Goal: Transaction & Acquisition: Purchase product/service

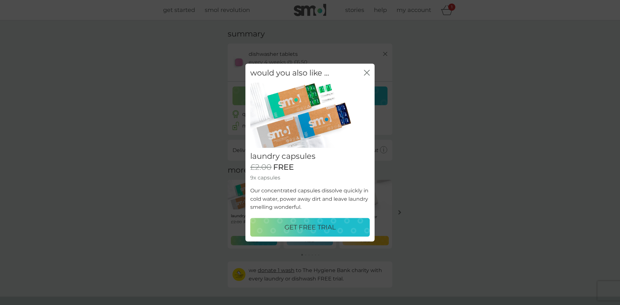
click at [308, 226] on p "GET FREE TRIAL" at bounding box center [310, 227] width 51 height 10
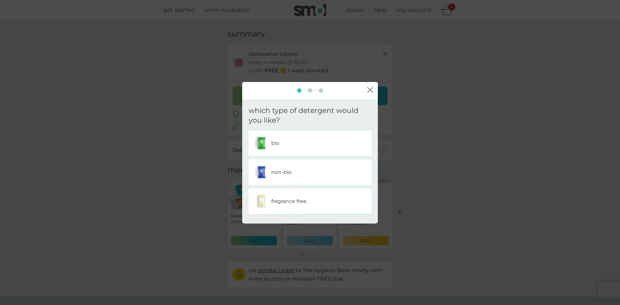
click at [309, 169] on div "non-bio" at bounding box center [310, 172] width 113 height 16
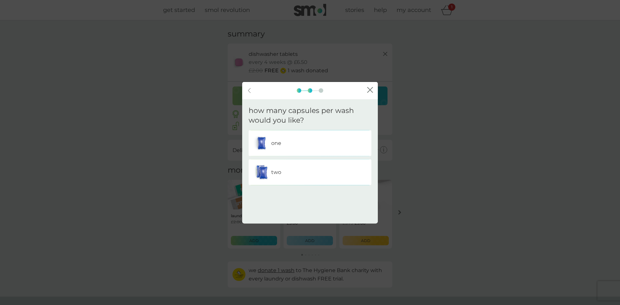
click at [310, 168] on div "two" at bounding box center [310, 172] width 113 height 16
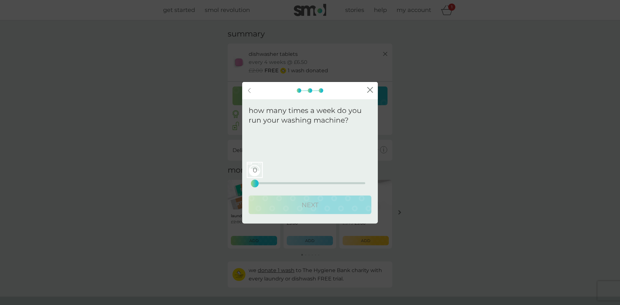
click at [248, 89] on icon "back" at bounding box center [249, 90] width 3 height 5
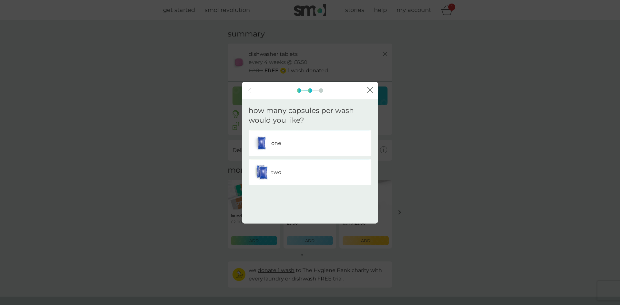
click at [261, 144] on img at bounding box center [262, 143] width 16 height 16
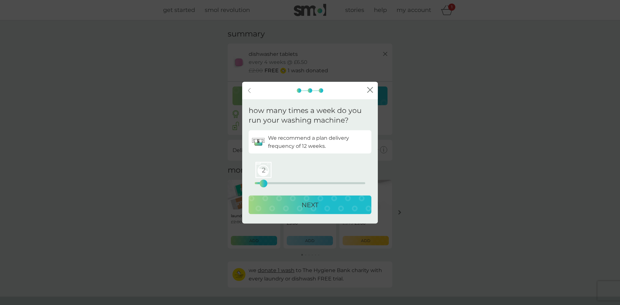
drag, startPoint x: 256, startPoint y: 182, endPoint x: 264, endPoint y: 183, distance: 7.9
click at [264, 183] on div "2" at bounding box center [263, 183] width 3 height 3
click at [300, 201] on div "NEXT" at bounding box center [310, 205] width 110 height 10
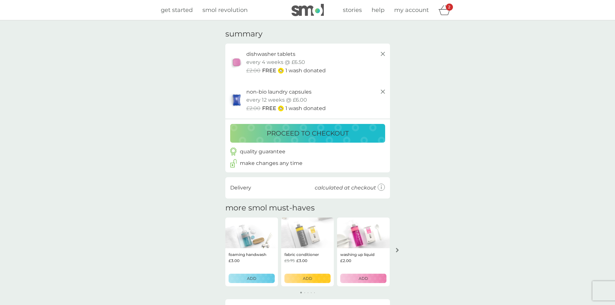
click at [251, 128] on div "proceed to checkout" at bounding box center [308, 133] width 142 height 10
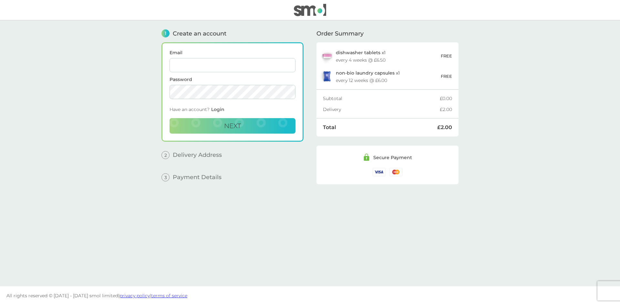
click at [226, 64] on input "Email" at bounding box center [233, 65] width 126 height 14
type input "gemmacastledine@proton.me"
click at [244, 127] on button "Next" at bounding box center [233, 126] width 126 height 16
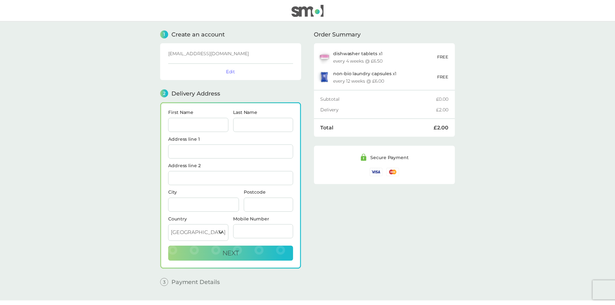
scroll to position [15, 0]
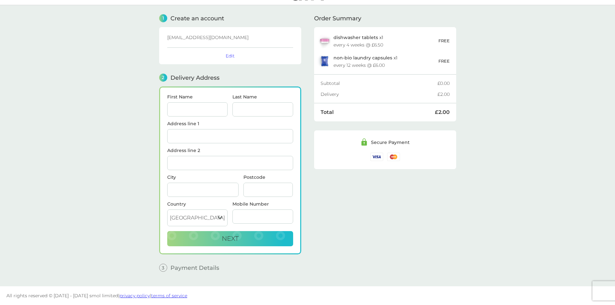
click at [190, 108] on input "First Name" at bounding box center [197, 109] width 61 height 14
type input "Gemma"
type input "Castledine"
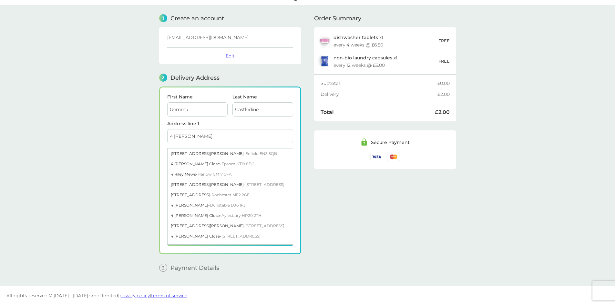
click at [225, 133] on input "4 [PERSON_NAME]" at bounding box center [230, 136] width 126 height 14
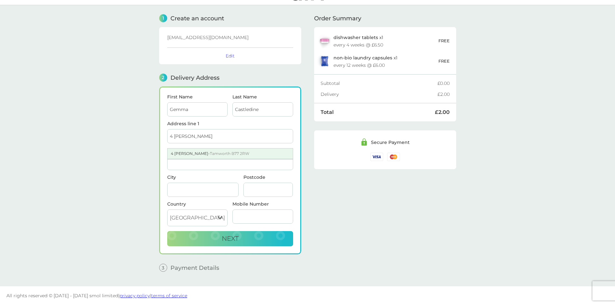
click at [192, 158] on div "4 Riley - Tamworth B77 2RW" at bounding box center [230, 154] width 125 height 10
type input "4 [PERSON_NAME]"
type input "Tamworth"
type input "B77 2RW"
click at [249, 219] on input "Mobile Number" at bounding box center [263, 217] width 61 height 14
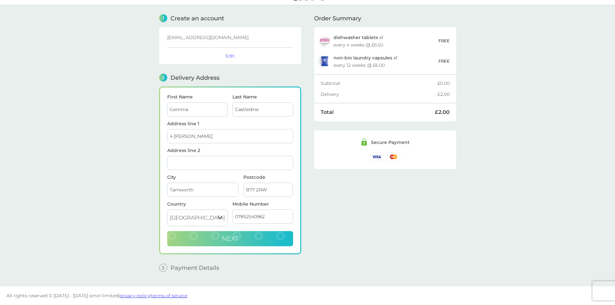
type input "07852540962"
click at [288, 241] on button "Next" at bounding box center [230, 239] width 126 height 16
checkbox input "true"
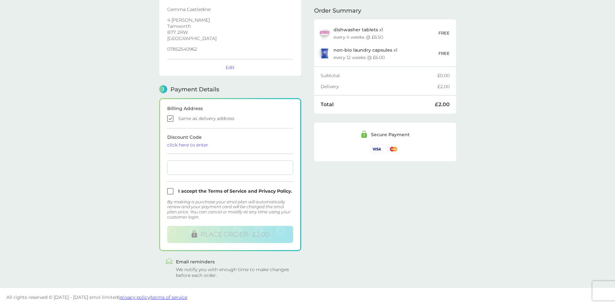
scroll to position [104, 0]
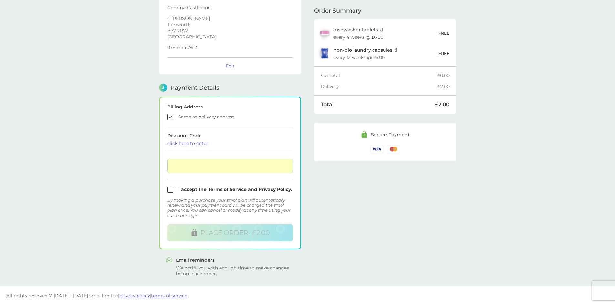
click at [170, 188] on input "checkbox" at bounding box center [230, 190] width 126 height 6
checkbox input "true"
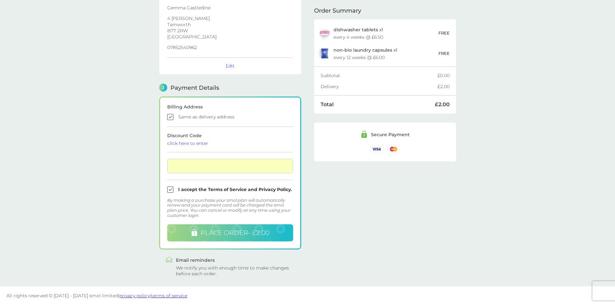
click at [230, 234] on span "PLACE ORDER - £2.00" at bounding box center [235, 233] width 69 height 8
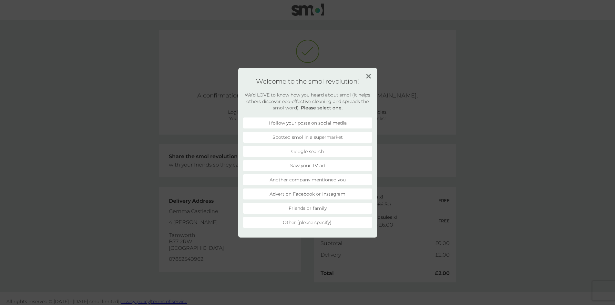
click at [302, 195] on li "Advert on Facebook or Instagram" at bounding box center [307, 194] width 129 height 11
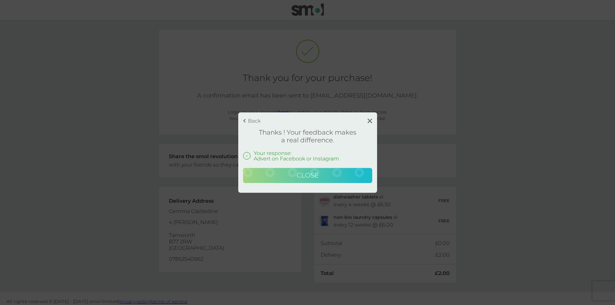
click at [320, 175] on button "Close" at bounding box center [307, 176] width 129 height 16
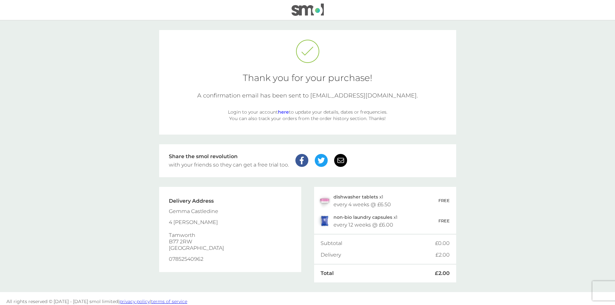
click at [304, 10] on img at bounding box center [308, 10] width 32 height 12
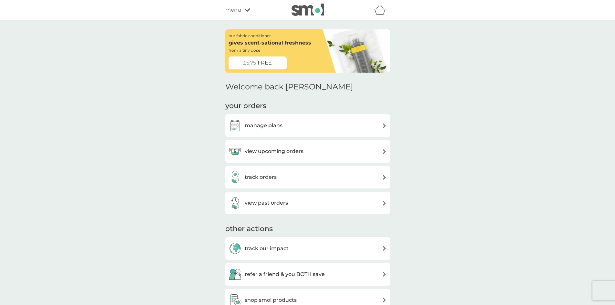
click at [267, 62] on span "FREE" at bounding box center [265, 63] width 14 height 8
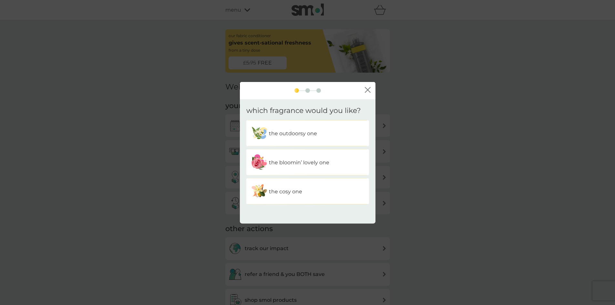
click at [285, 136] on p "the outdoorsy one" at bounding box center [293, 133] width 48 height 8
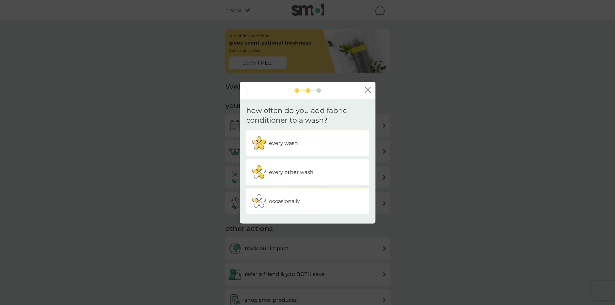
click at [315, 139] on div "every wash" at bounding box center [307, 143] width 113 height 16
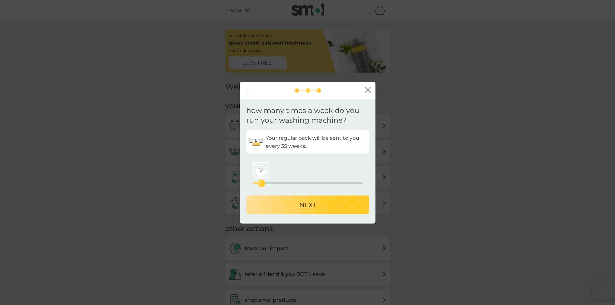
drag, startPoint x: 255, startPoint y: 181, endPoint x: 263, endPoint y: 183, distance: 7.9
click at [263, 183] on div "2" at bounding box center [261, 183] width 3 height 3
click at [284, 206] on div "NEXT" at bounding box center [308, 205] width 110 height 10
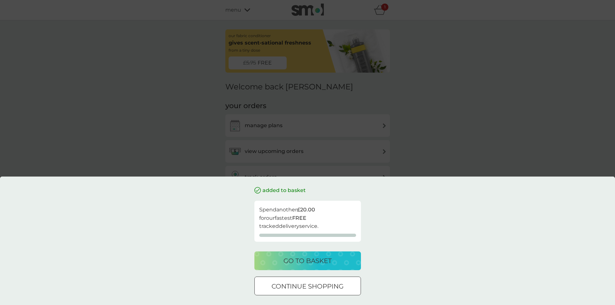
click at [434, 155] on div "added to basket Spend another £20.00 for our fastest FREE tracked delivery serv…" at bounding box center [307, 152] width 615 height 305
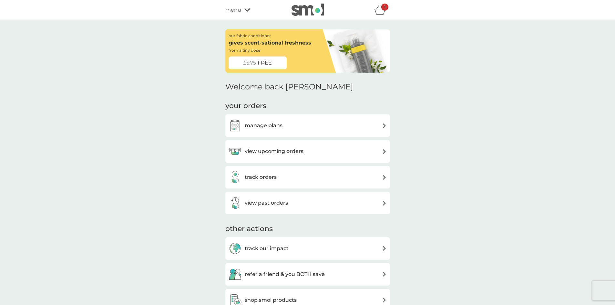
click at [240, 15] on div "refer a friend & you BOTH save smol impact smol shop your smol plans your upcom…" at bounding box center [307, 10] width 165 height 13
click at [242, 10] on div "menu" at bounding box center [252, 10] width 55 height 8
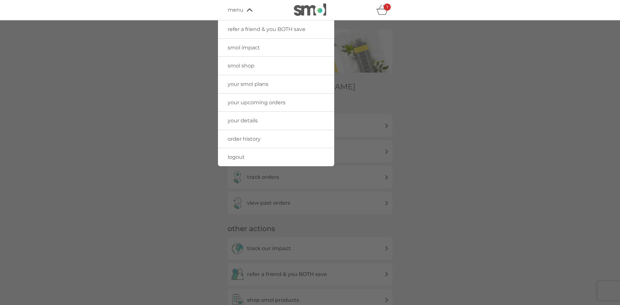
click at [249, 65] on span "smol shop" at bounding box center [241, 66] width 27 height 6
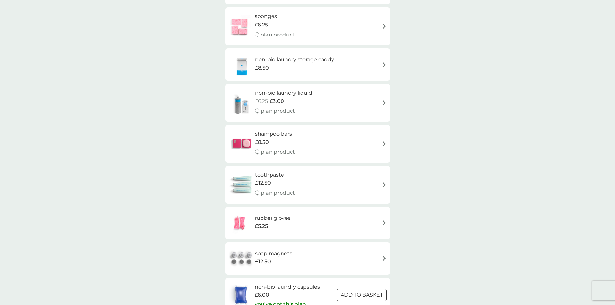
scroll to position [783, 0]
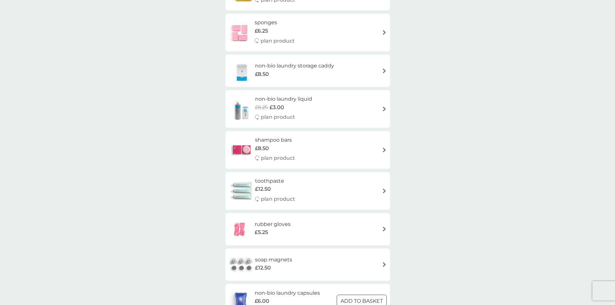
click at [250, 193] on img at bounding box center [242, 191] width 26 height 23
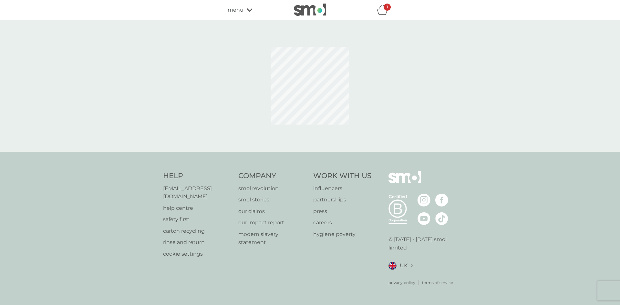
select select "91"
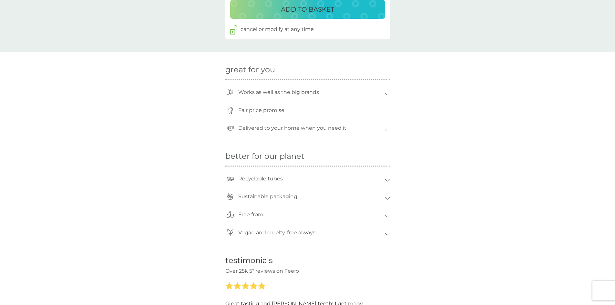
scroll to position [538, 0]
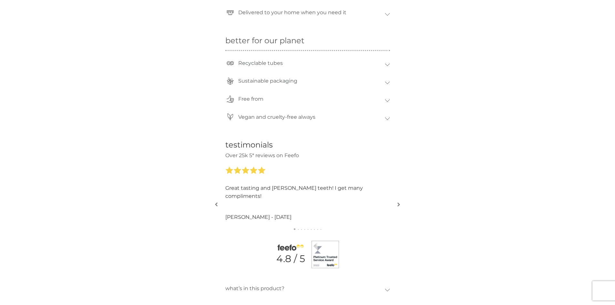
click at [389, 94] on div "Free from" at bounding box center [307, 101] width 165 height 18
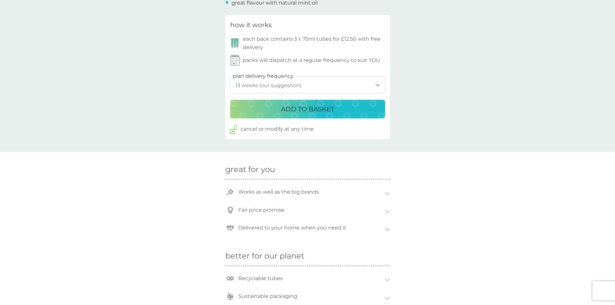
scroll to position [108, 0]
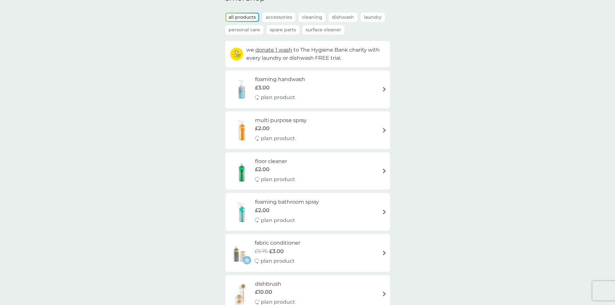
scroll to position [30, 0]
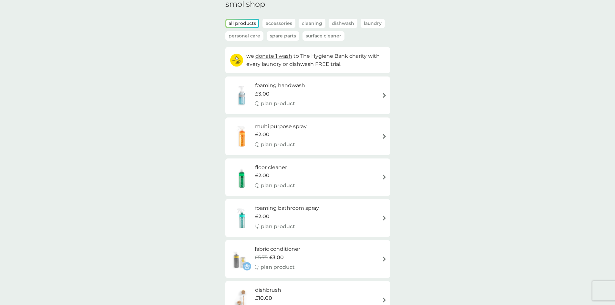
click at [318, 123] on div "multi purpose spray £2.00 plan product" at bounding box center [308, 136] width 158 height 28
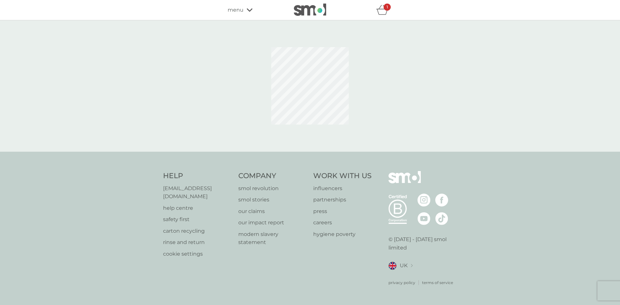
select select "112"
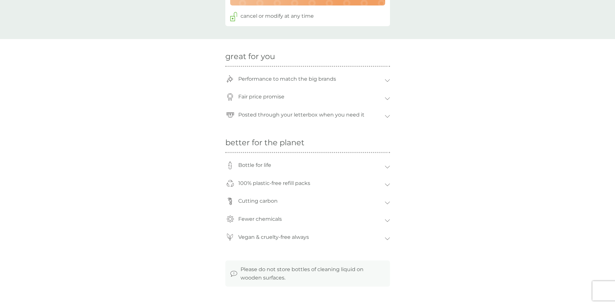
scroll to position [430, 0]
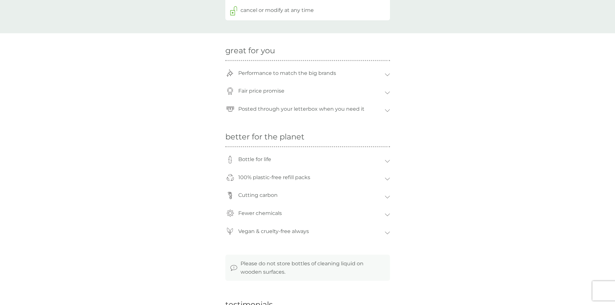
click at [387, 213] on div "Fewer chemicals" at bounding box center [307, 215] width 165 height 18
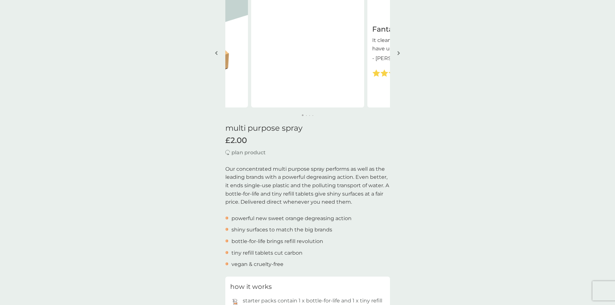
scroll to position [0, 0]
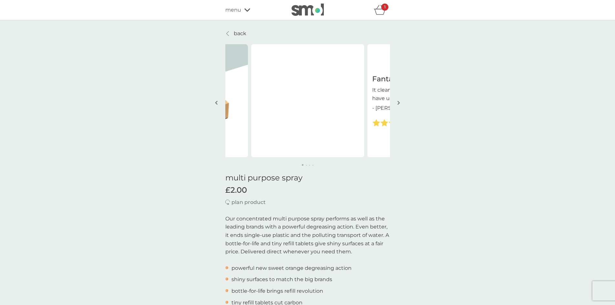
click at [241, 11] on div "menu" at bounding box center [252, 10] width 55 height 8
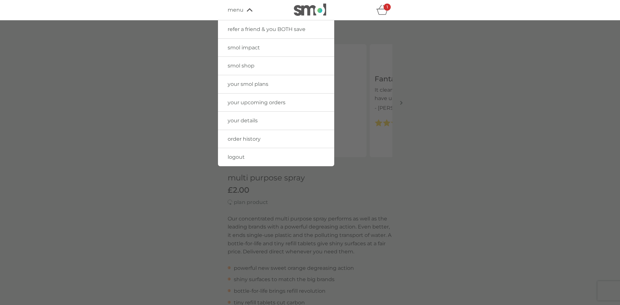
click at [247, 85] on span "your smol plans" at bounding box center [248, 84] width 41 height 6
